Goal: Contribute content: Add original content to the website for others to see

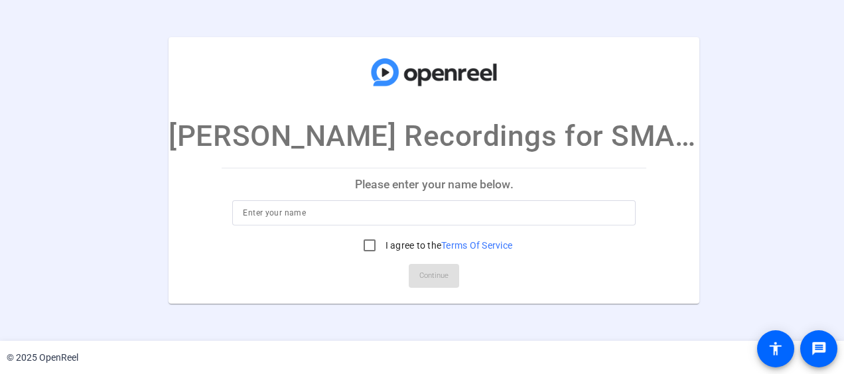
click at [354, 212] on input at bounding box center [434, 213] width 382 height 16
type input "j"
type input "J"
type input "[PERSON_NAME]"
click at [368, 243] on input "I agree to the Terms Of Service" at bounding box center [369, 245] width 27 height 27
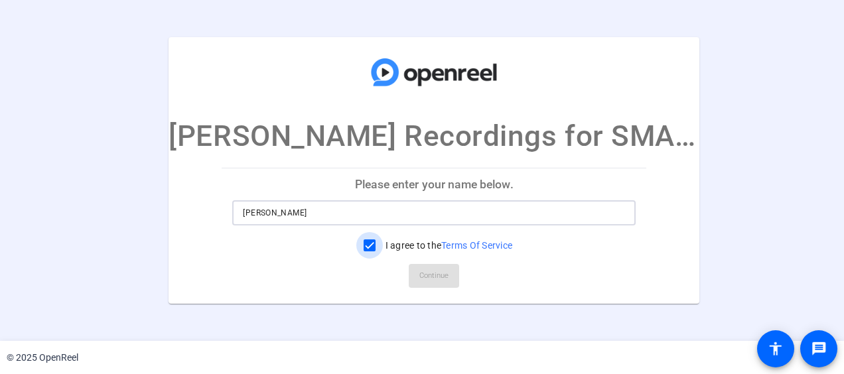
checkbox input "true"
click at [438, 274] on span "Continue" at bounding box center [433, 276] width 29 height 20
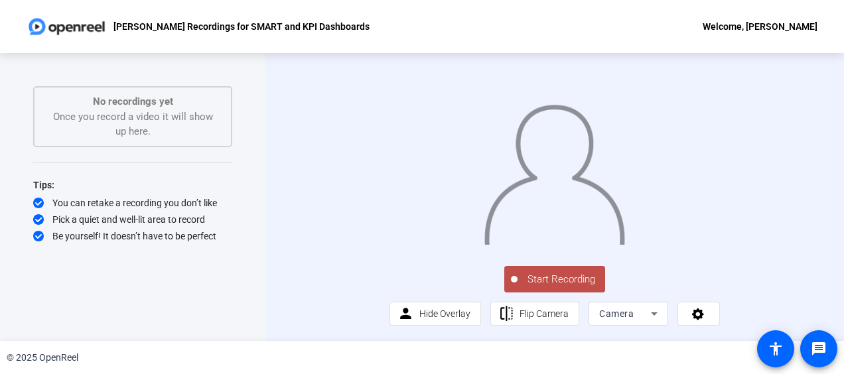
scroll to position [43, 0]
click at [651, 315] on icon at bounding box center [654, 314] width 7 height 3
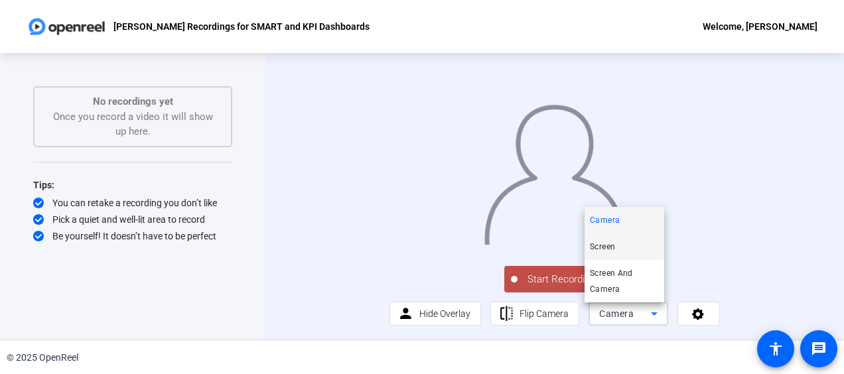
click at [624, 245] on mat-option "Screen" at bounding box center [625, 247] width 80 height 27
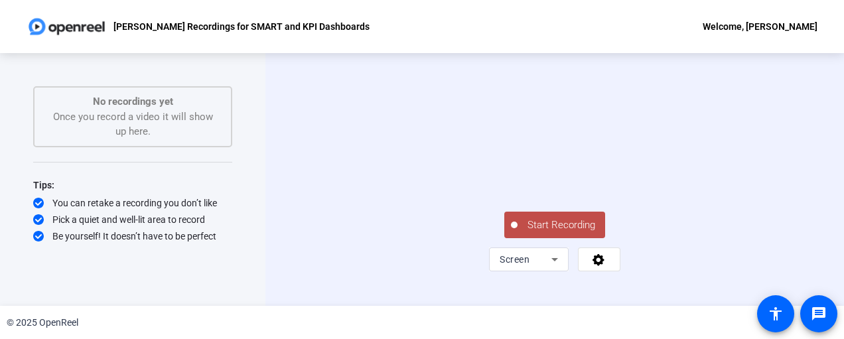
scroll to position [60, 0]
click at [595, 266] on icon at bounding box center [599, 260] width 12 height 12
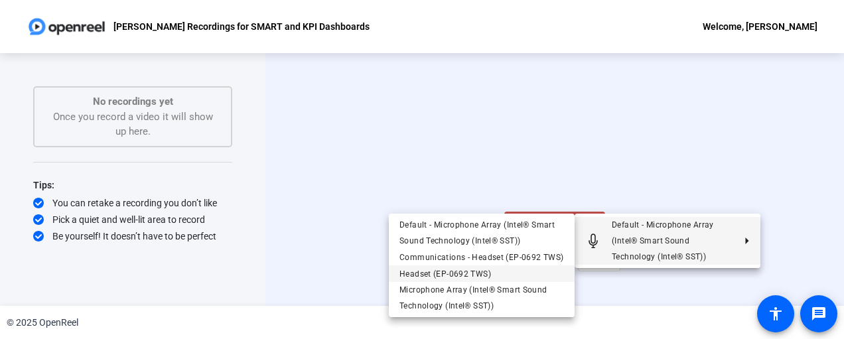
click at [476, 272] on span "Headset (EP-0692 TWS)" at bounding box center [446, 273] width 92 height 9
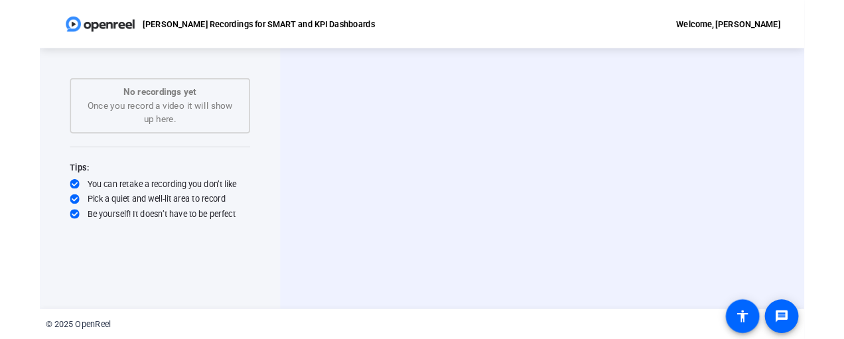
scroll to position [0, 0]
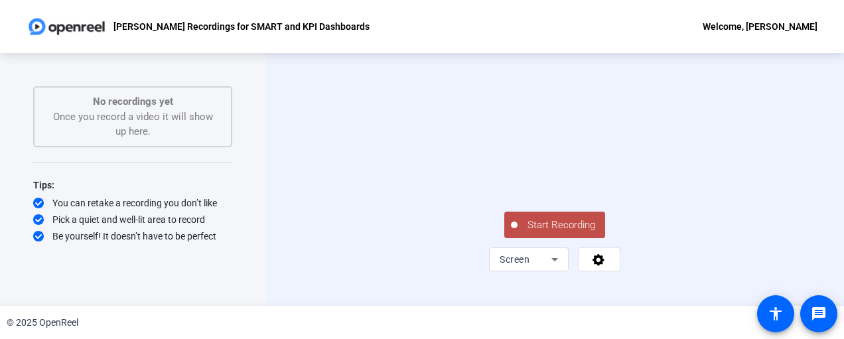
click at [564, 233] on span "Start Recording" at bounding box center [562, 225] width 88 height 15
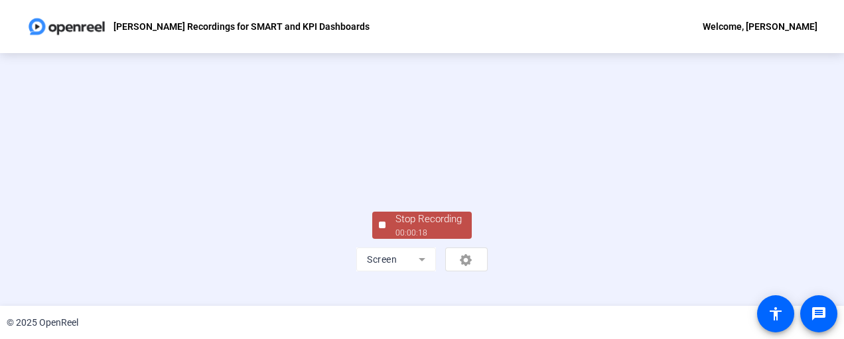
click at [404, 227] on div "Stop Recording" at bounding box center [429, 219] width 66 height 15
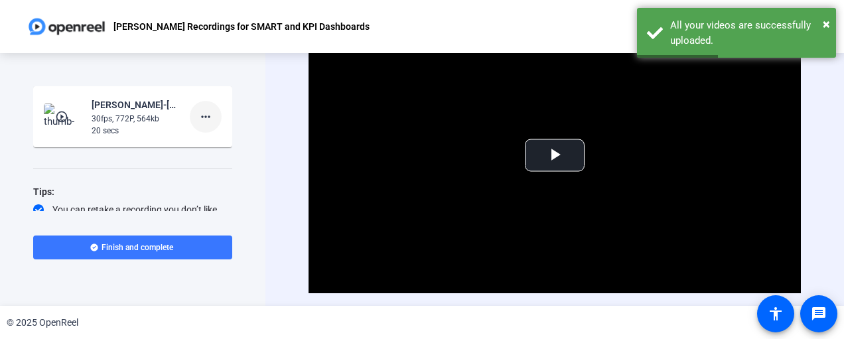
click at [198, 115] on mat-icon "more_horiz" at bounding box center [206, 117] width 16 height 16
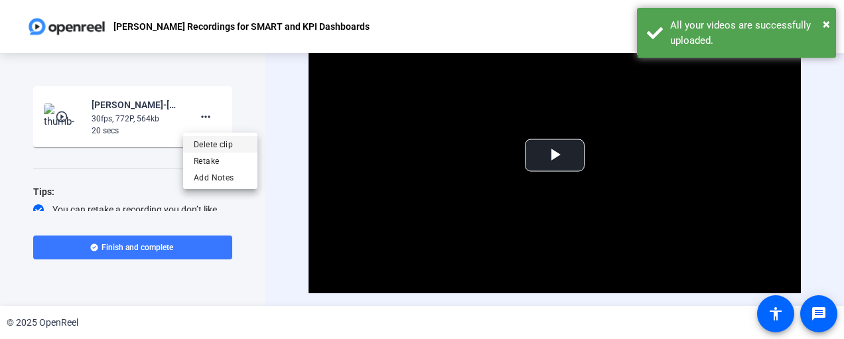
click at [208, 141] on span "Delete clip" at bounding box center [220, 145] width 53 height 16
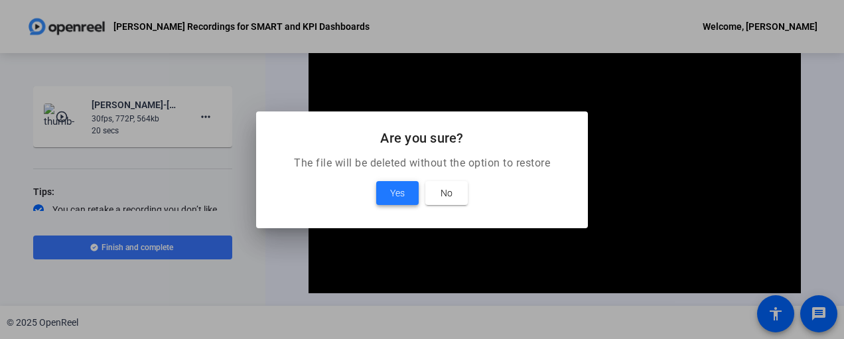
click at [404, 192] on span "Yes" at bounding box center [397, 193] width 15 height 16
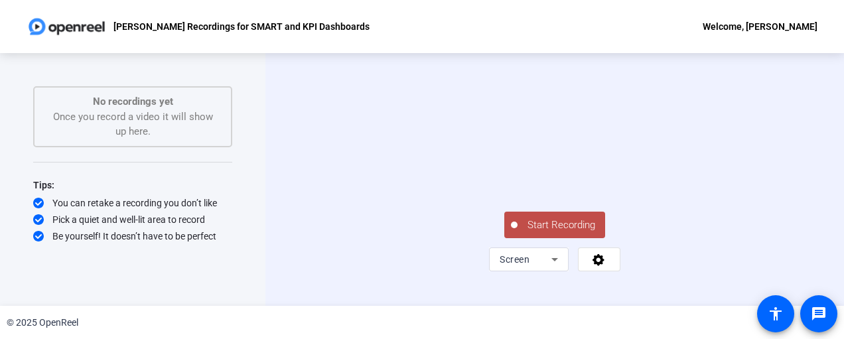
click at [568, 238] on button "Start Recording" at bounding box center [554, 225] width 101 height 27
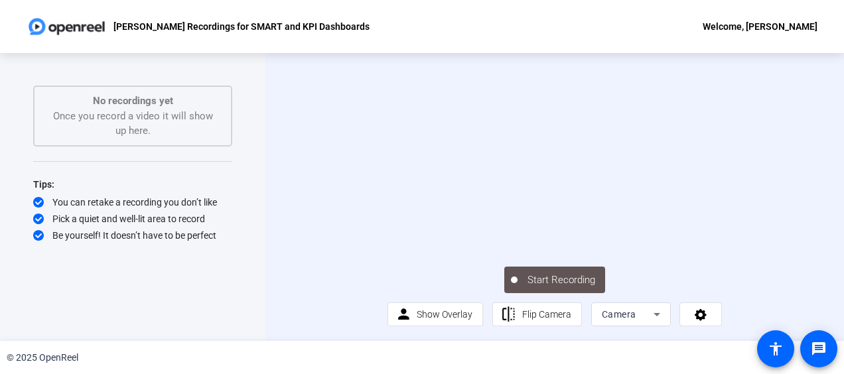
scroll to position [43, 0]
click at [641, 317] on div "Camera" at bounding box center [628, 315] width 52 height 16
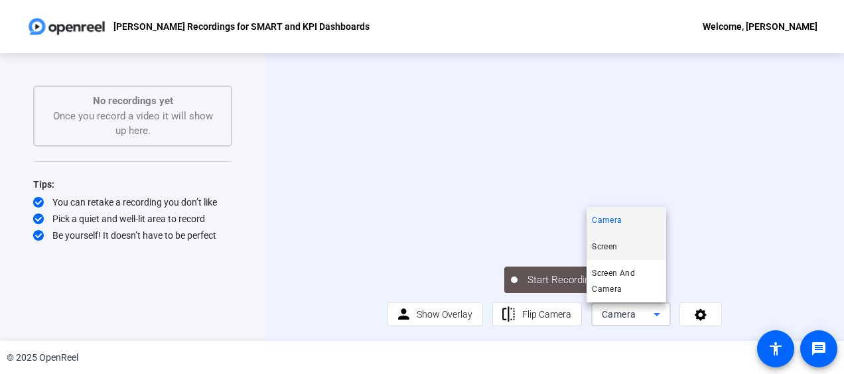
click at [630, 246] on mat-option "Screen" at bounding box center [627, 247] width 80 height 27
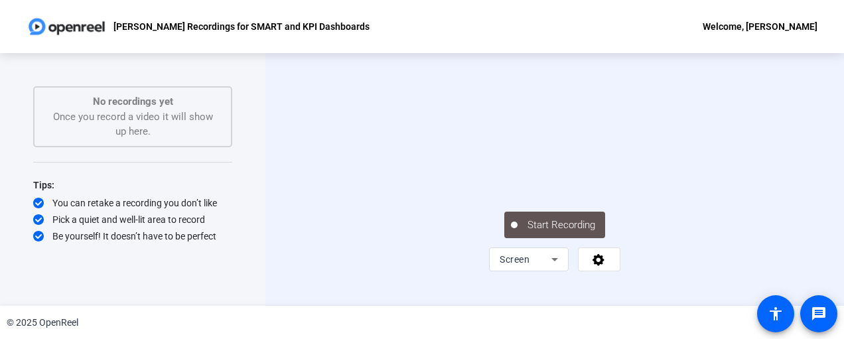
scroll to position [0, 0]
click at [654, 271] on div "Start Recording Screen" at bounding box center [554, 180] width 199 height 184
click at [591, 266] on icon at bounding box center [598, 259] width 15 height 13
click at [588, 280] on div at bounding box center [422, 169] width 844 height 339
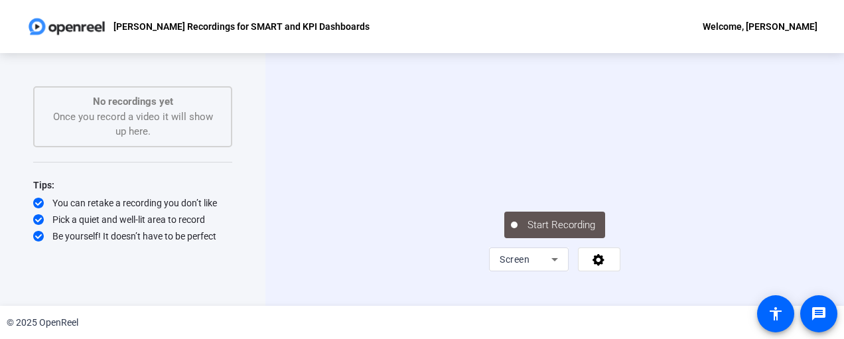
click at [654, 258] on div "Start Recording Screen" at bounding box center [554, 241] width 199 height 62
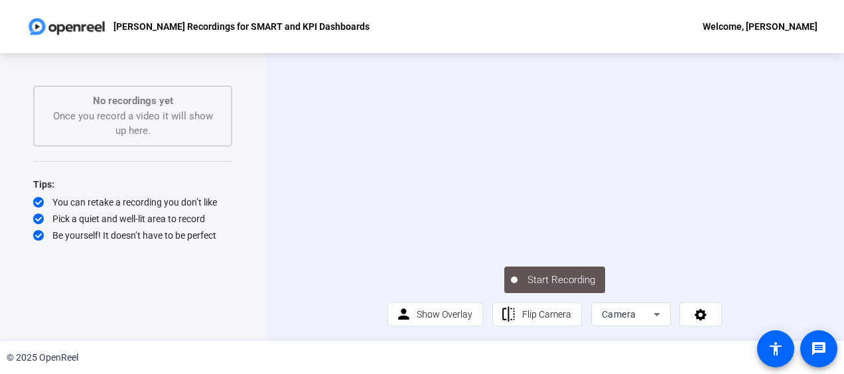
scroll to position [43, 0]
click at [649, 313] on icon at bounding box center [657, 315] width 16 height 16
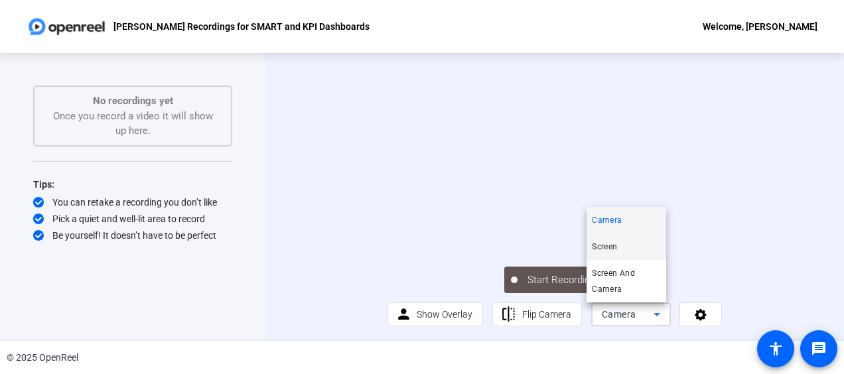
click at [635, 250] on mat-option "Screen" at bounding box center [627, 247] width 80 height 27
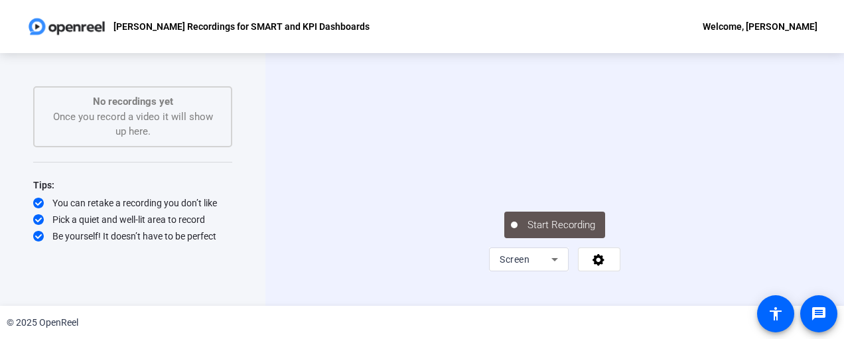
scroll to position [0, 0]
click at [140, 89] on div "No recordings yet Once you record a video it will show up here." at bounding box center [132, 116] width 199 height 61
click at [147, 116] on div "No recordings yet Once you record a video it will show up here." at bounding box center [133, 116] width 170 height 45
click at [593, 266] on icon at bounding box center [599, 260] width 12 height 12
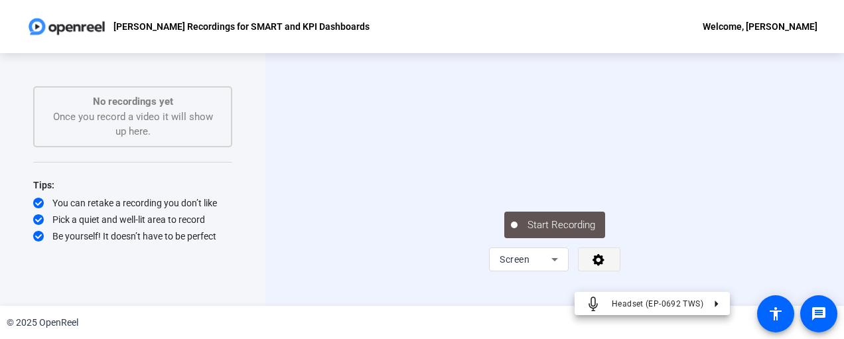
click at [592, 279] on div at bounding box center [422, 169] width 844 height 339
click at [561, 271] on div "Screen" at bounding box center [529, 260] width 80 height 24
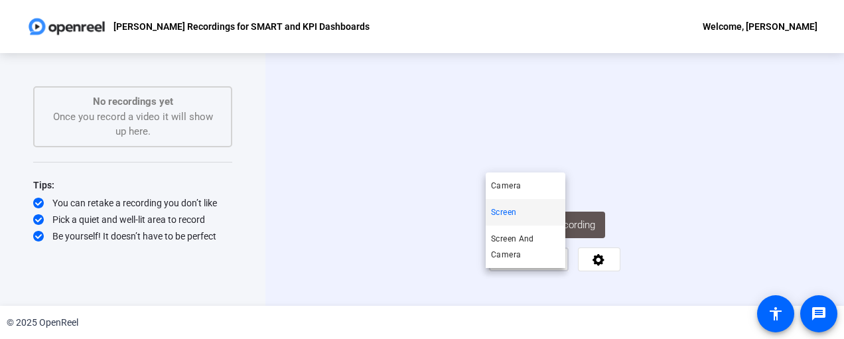
click at [561, 281] on div at bounding box center [422, 169] width 844 height 339
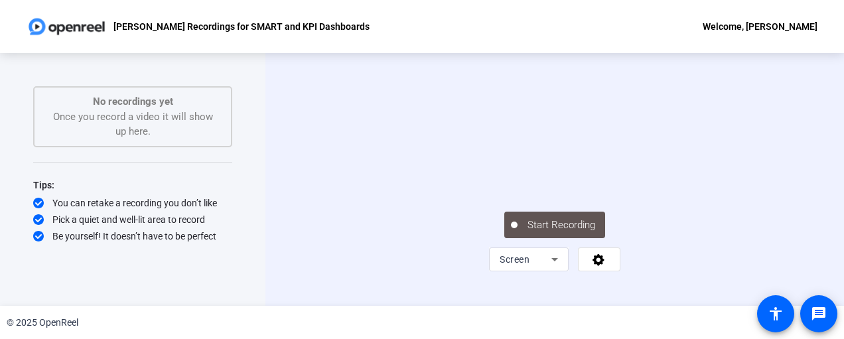
scroll to position [0, 0]
click at [686, 30] on div "Jessy - GL Recordings for SMART and KPI Dashboards Welcome, Jessy Watson" at bounding box center [422, 26] width 844 height 53
click at [78, 23] on img at bounding box center [67, 26] width 80 height 27
click at [113, 118] on div "No recordings yet Once you record a video it will show up here." at bounding box center [133, 116] width 170 height 45
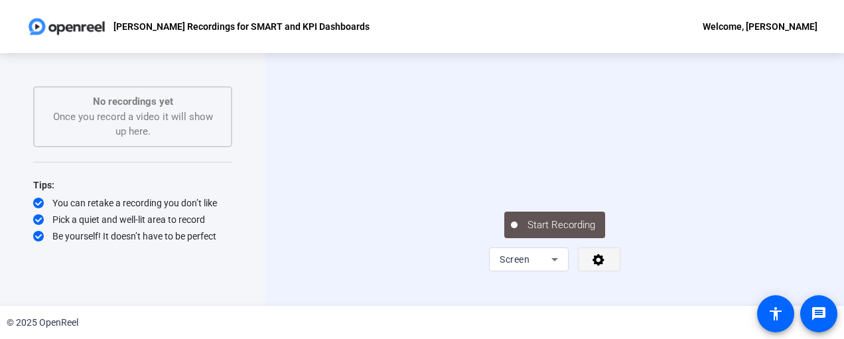
click at [600, 266] on icon at bounding box center [599, 260] width 12 height 12
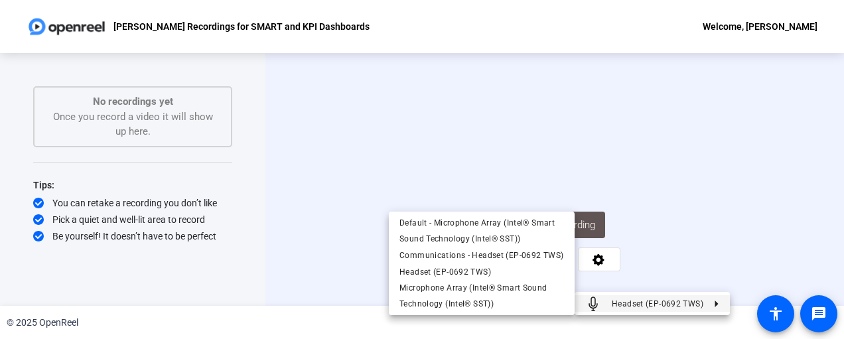
click at [727, 234] on div at bounding box center [422, 169] width 844 height 339
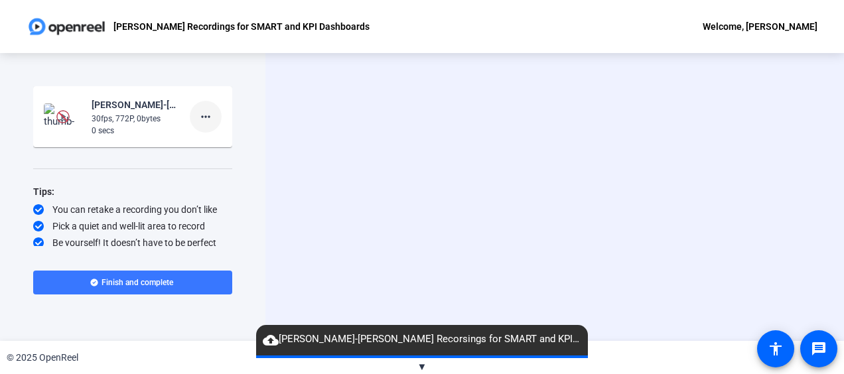
click at [198, 118] on mat-icon "more_horiz" at bounding box center [206, 117] width 16 height 16
click at [212, 146] on span "Delete clip" at bounding box center [220, 145] width 53 height 16
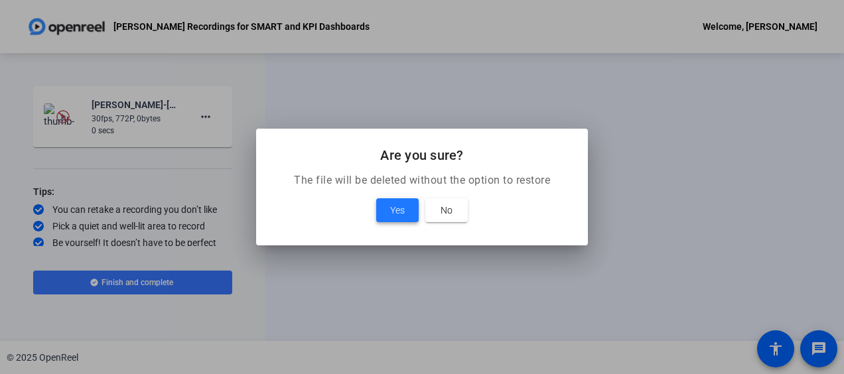
click at [407, 209] on span at bounding box center [397, 210] width 42 height 32
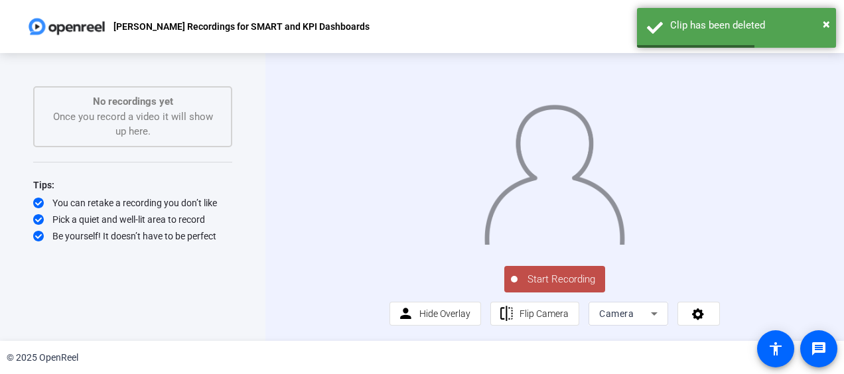
scroll to position [43, 0]
click at [628, 319] on span "Camera" at bounding box center [616, 314] width 35 height 11
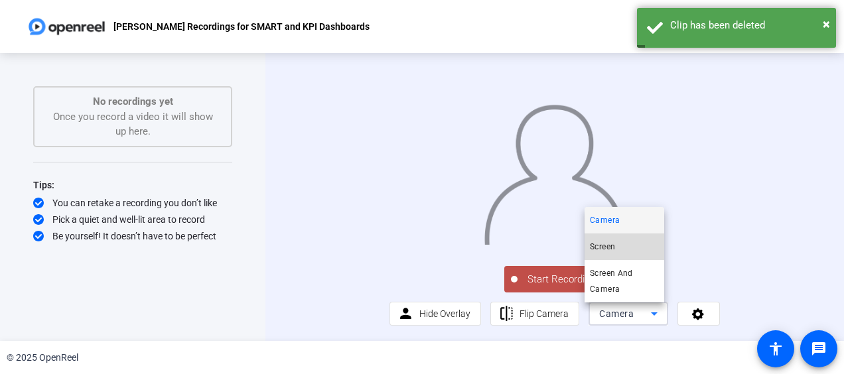
click at [633, 246] on mat-option "Screen" at bounding box center [625, 247] width 80 height 27
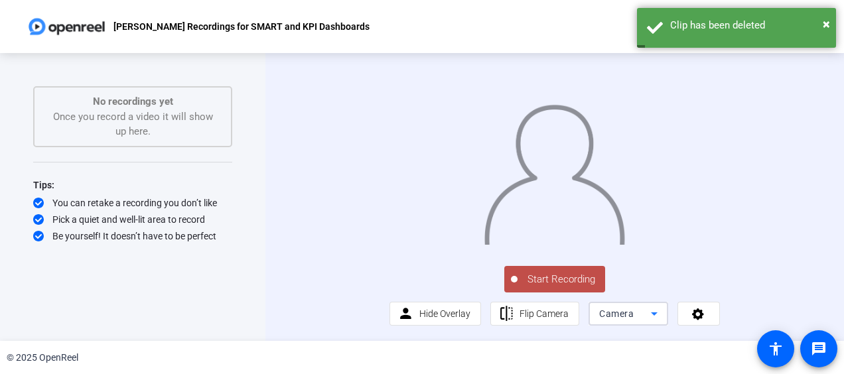
scroll to position [0, 0]
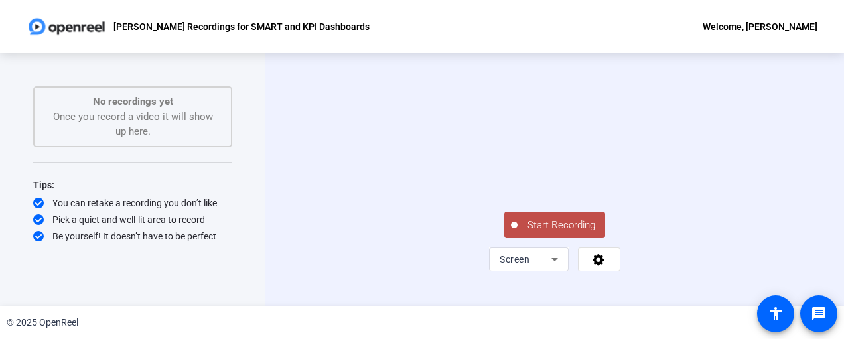
click at [558, 233] on span "Start Recording" at bounding box center [562, 225] width 88 height 15
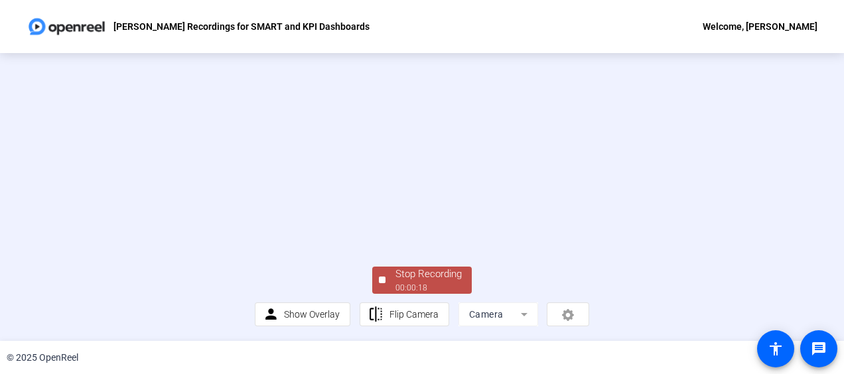
scroll to position [107, 0]
click at [429, 281] on div "Stop Recording" at bounding box center [429, 274] width 66 height 15
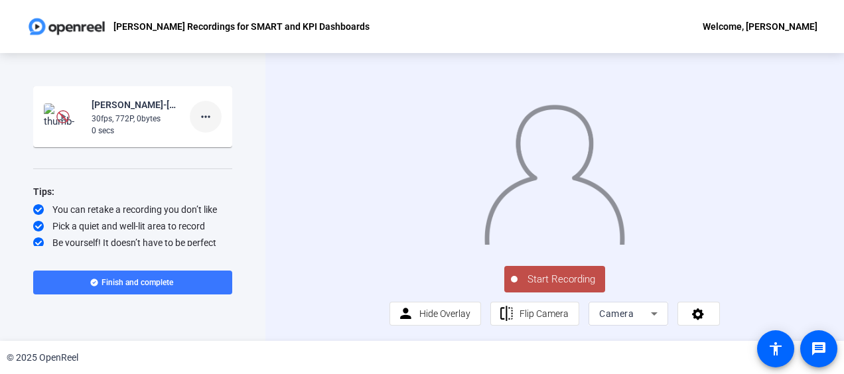
click at [199, 118] on mat-icon "more_horiz" at bounding box center [206, 117] width 16 height 16
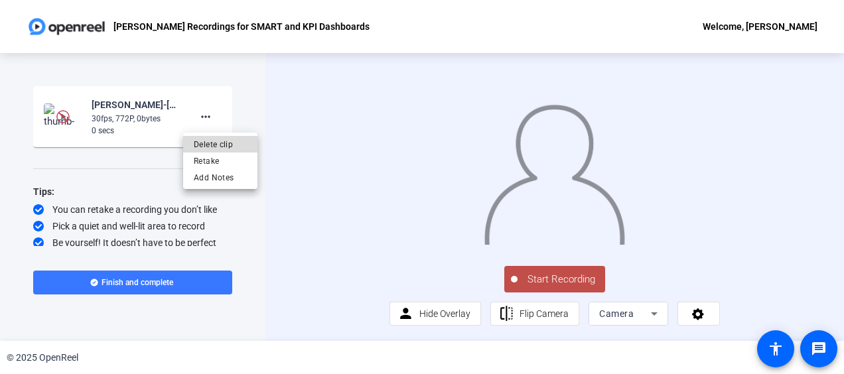
click at [212, 139] on span "Delete clip" at bounding box center [220, 145] width 53 height 16
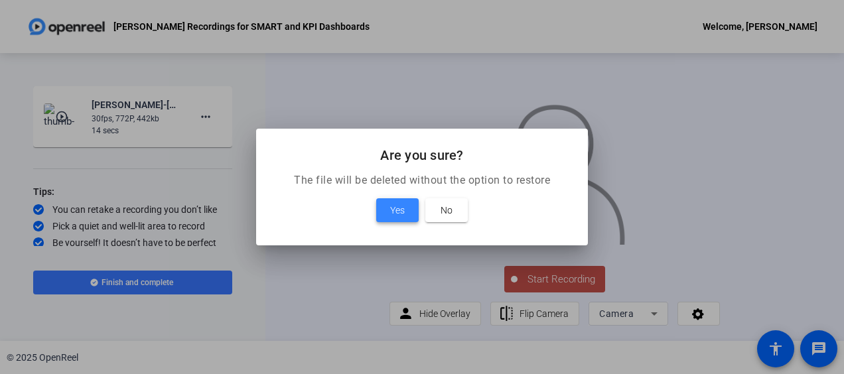
click at [404, 210] on span "Yes" at bounding box center [397, 210] width 15 height 16
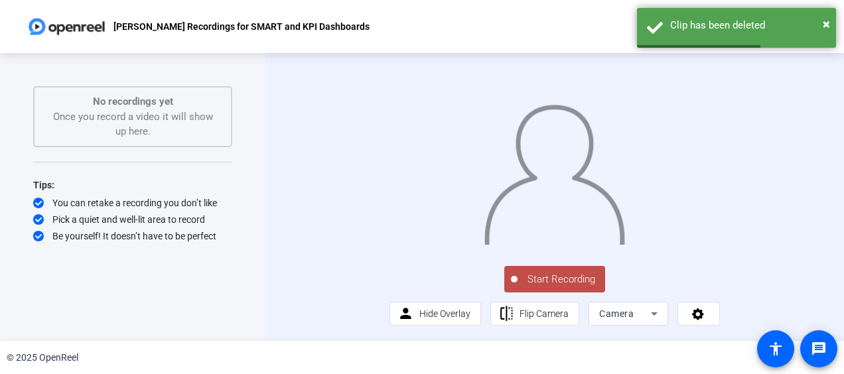
scroll to position [43, 0]
click at [646, 316] on icon at bounding box center [654, 314] width 16 height 16
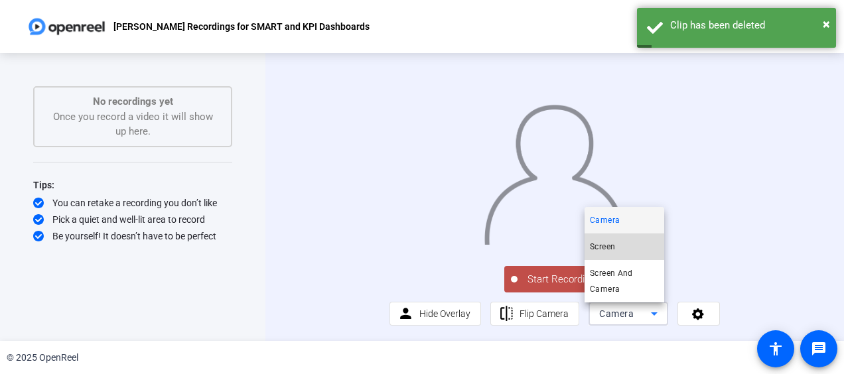
click at [620, 242] on mat-option "Screen" at bounding box center [625, 247] width 80 height 27
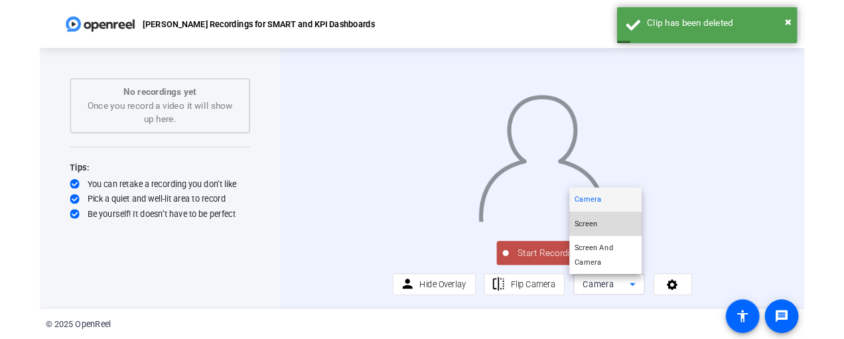
scroll to position [0, 0]
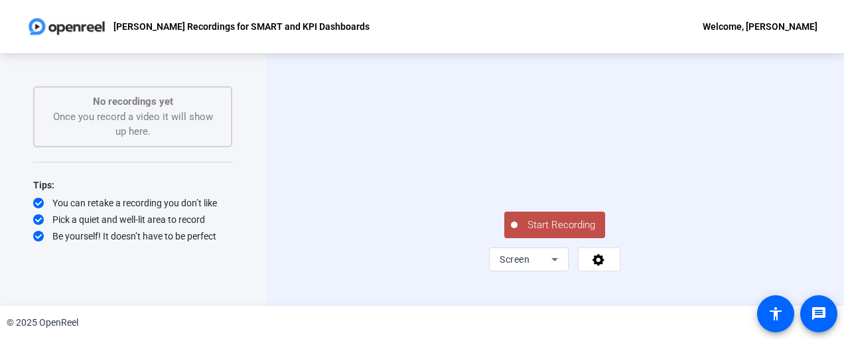
click at [575, 238] on button "Start Recording" at bounding box center [554, 225] width 101 height 27
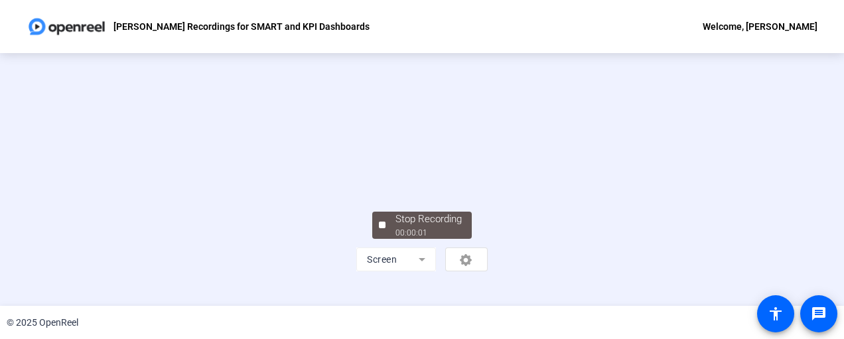
scroll to position [124, 0]
click at [419, 227] on div "Stop Recording" at bounding box center [429, 219] width 66 height 15
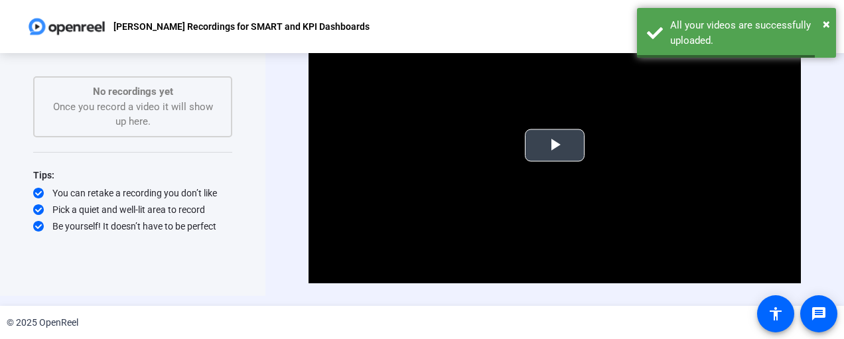
scroll to position [0, 0]
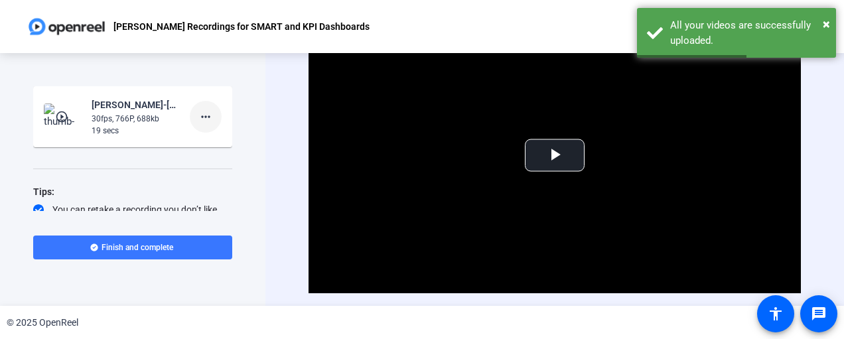
click at [200, 112] on mat-icon "more_horiz" at bounding box center [206, 117] width 16 height 16
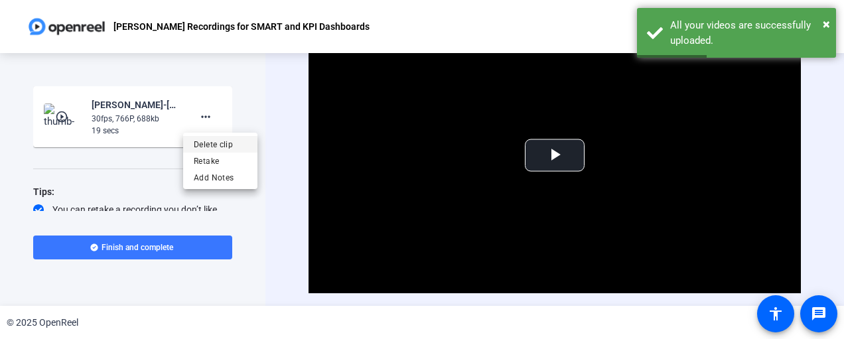
click at [204, 139] on span "Delete clip" at bounding box center [220, 145] width 53 height 16
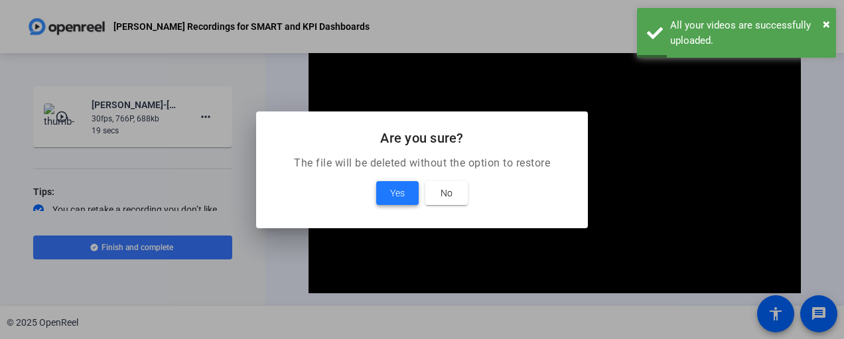
click at [403, 188] on span "Yes" at bounding box center [397, 193] width 15 height 16
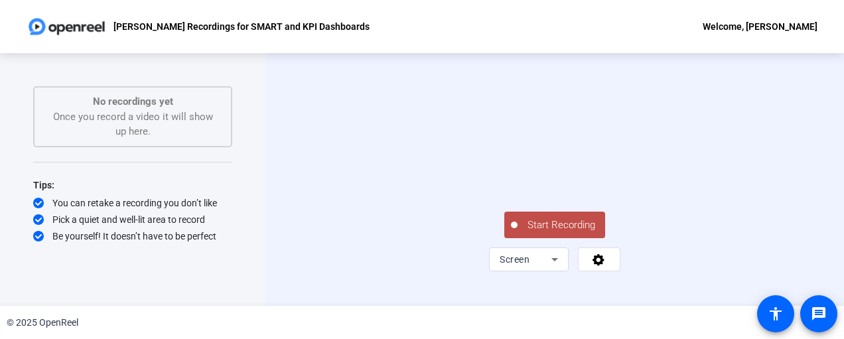
scroll to position [60, 0]
click at [564, 233] on span "Start Recording" at bounding box center [562, 225] width 88 height 15
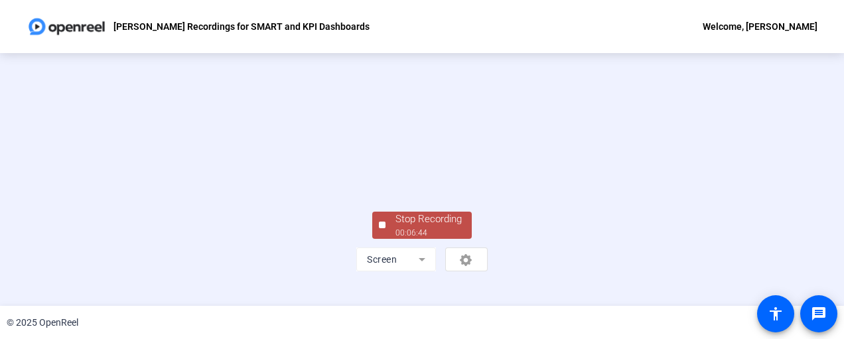
click at [415, 227] on div "Stop Recording" at bounding box center [429, 219] width 66 height 15
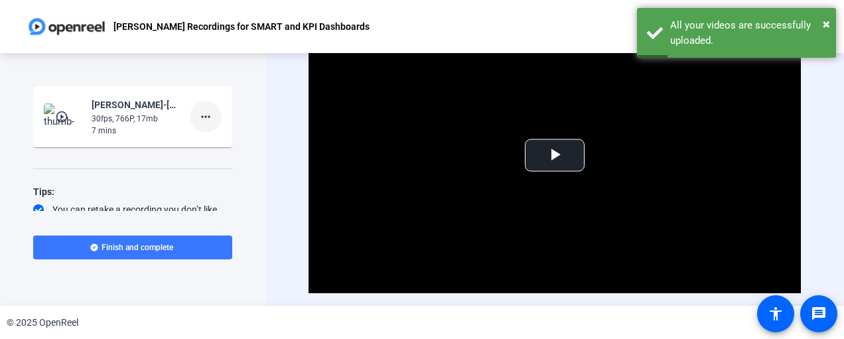
click at [198, 114] on mat-icon "more_horiz" at bounding box center [206, 117] width 16 height 16
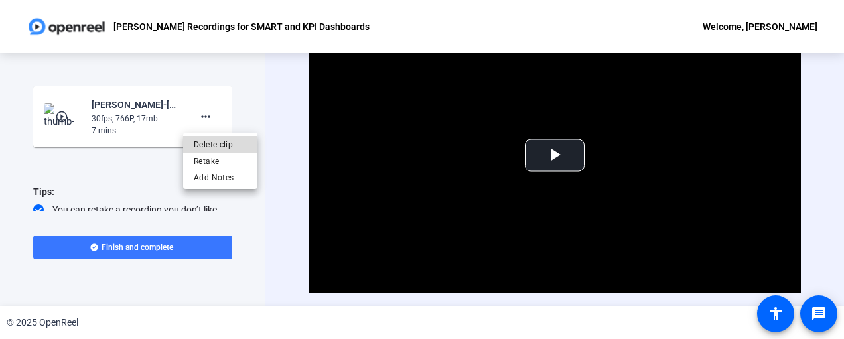
click at [210, 141] on span "Delete clip" at bounding box center [220, 145] width 53 height 16
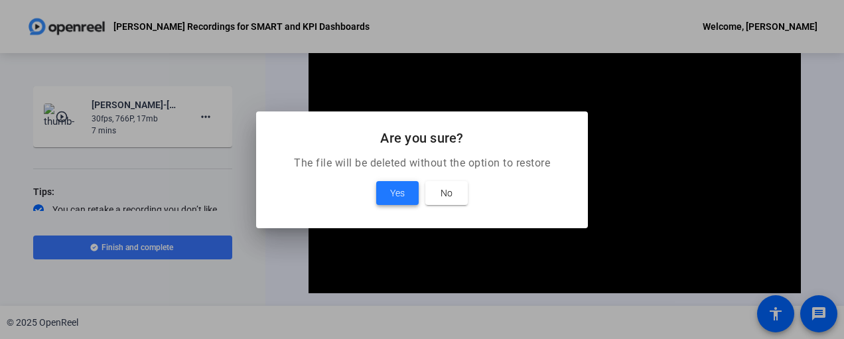
click at [396, 189] on span "Yes" at bounding box center [397, 193] width 15 height 16
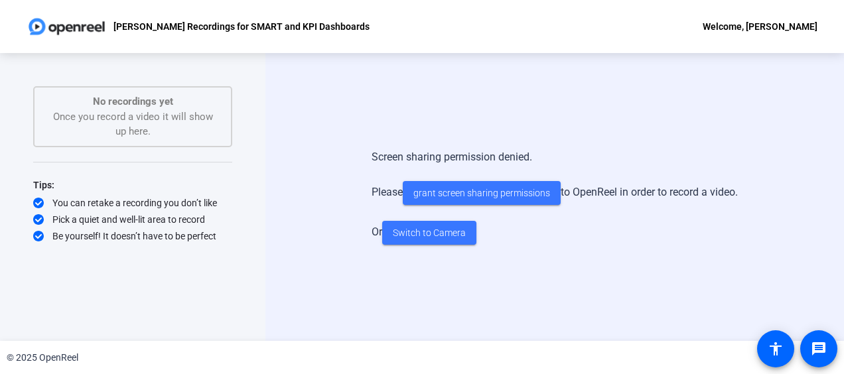
click at [451, 314] on div "Screen sharing permission denied. Please grant screen sharing permissions to Op…" at bounding box center [554, 197] width 579 height 288
